Goal: Task Accomplishment & Management: Use online tool/utility

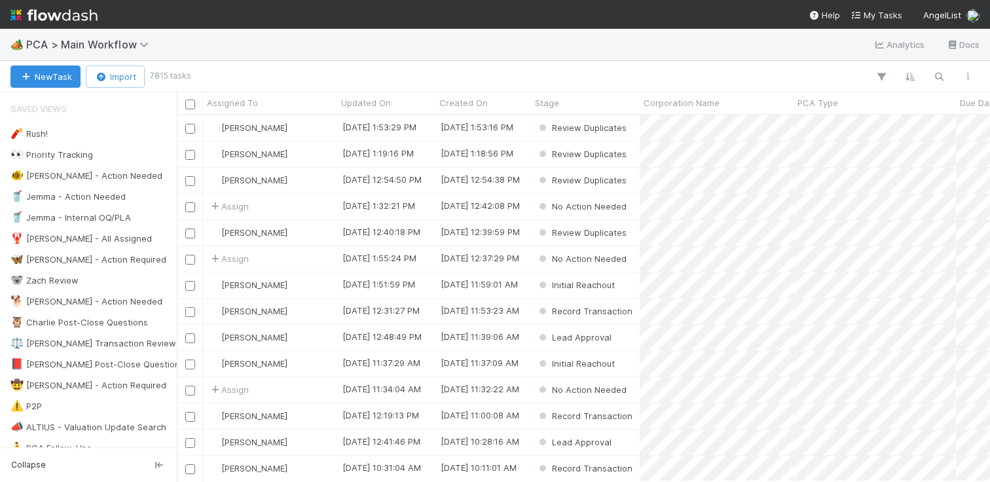
scroll to position [0, 1]
click at [931, 76] on button "button" at bounding box center [940, 76] width 24 height 17
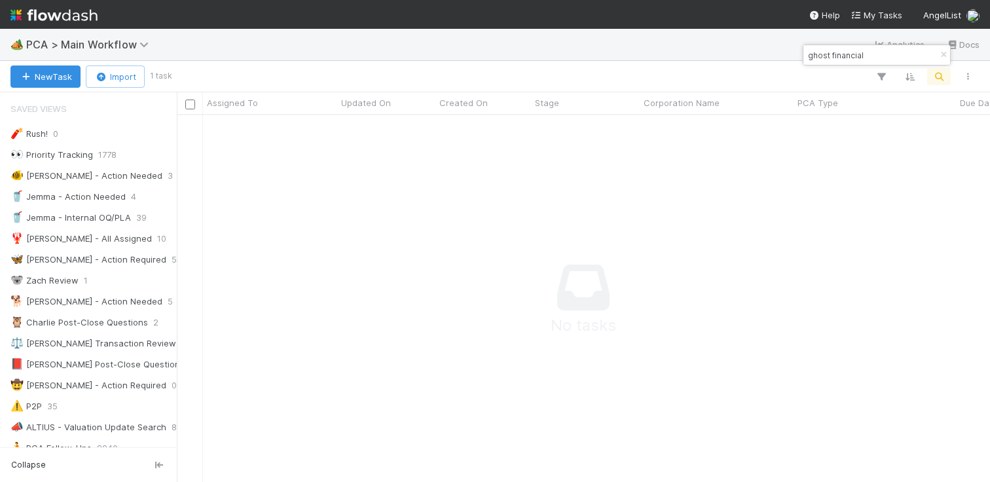
scroll to position [366, 814]
click at [831, 57] on input "ghost financial" at bounding box center [871, 55] width 131 height 16
type input "flexbase"
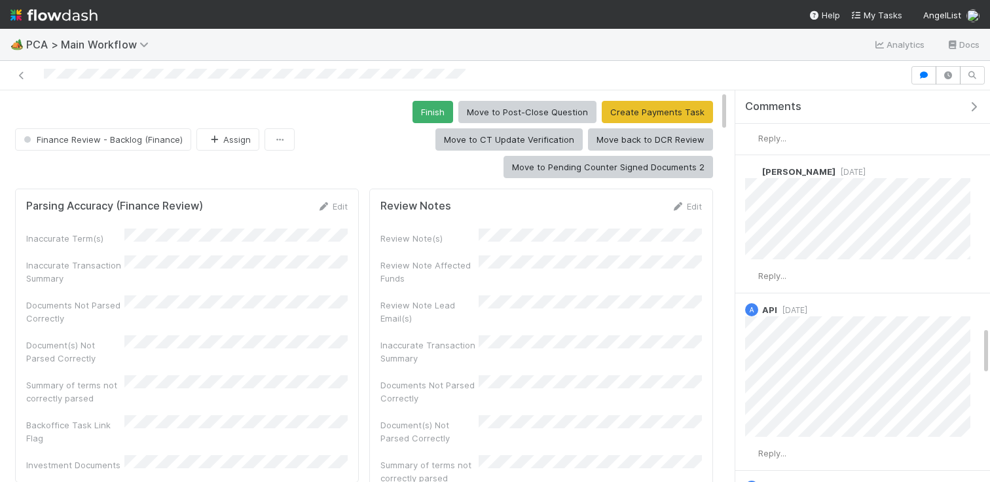
scroll to position [1590, 0]
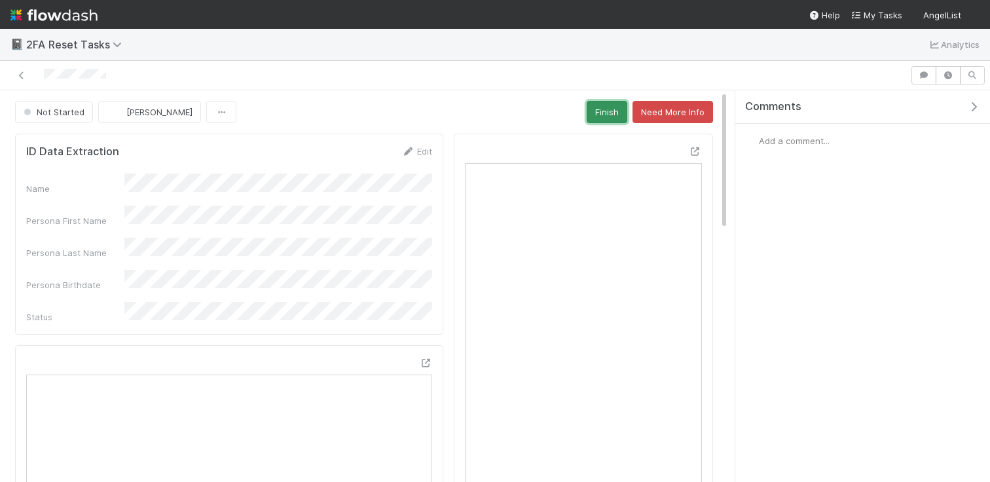
click at [603, 113] on button "Finish" at bounding box center [607, 112] width 41 height 22
click at [594, 113] on button "Finish" at bounding box center [607, 112] width 41 height 22
click at [601, 101] on button "Finish" at bounding box center [607, 112] width 41 height 22
click at [591, 102] on button "Finish" at bounding box center [607, 112] width 41 height 22
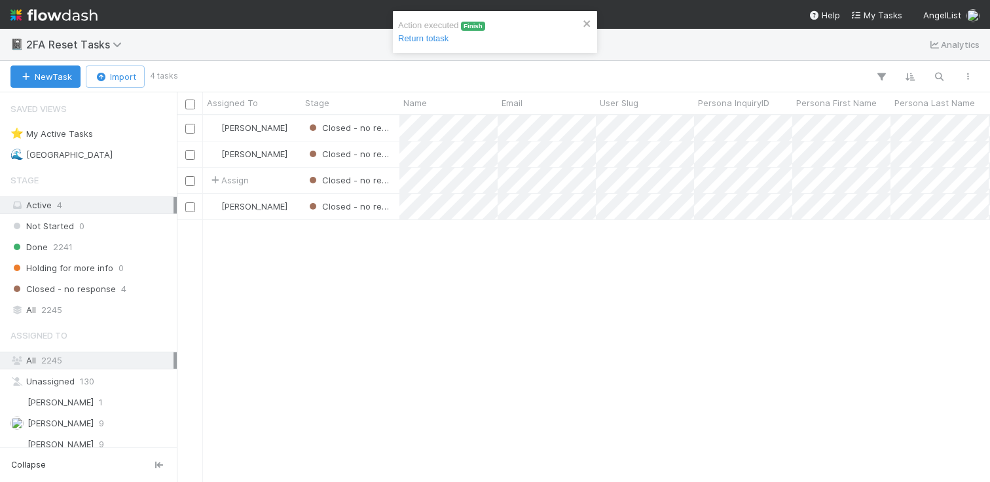
scroll to position [366, 814]
